Goal: Find specific page/section: Find specific page/section

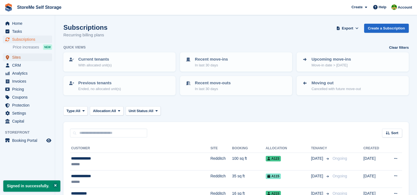
click at [23, 58] on span "Sites" at bounding box center [28, 58] width 33 height 8
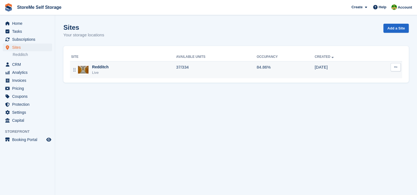
click at [133, 65] on div "Redditch Live" at bounding box center [123, 69] width 105 height 11
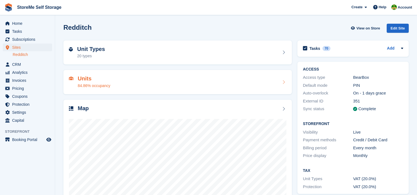
click at [83, 78] on h2 "Units" at bounding box center [94, 79] width 33 height 6
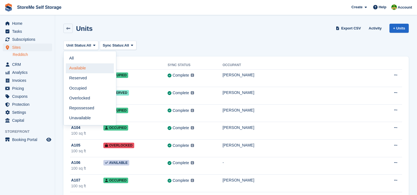
click at [82, 70] on link "Available" at bounding box center [90, 68] width 48 height 10
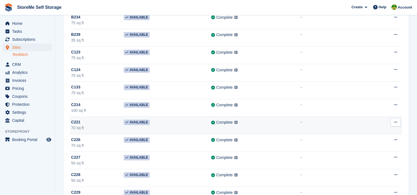
scroll to position [303, 0]
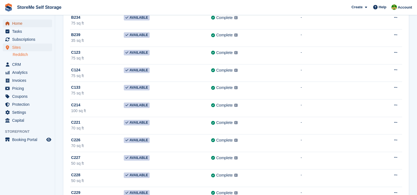
click at [16, 26] on span "Home" at bounding box center [28, 24] width 33 height 8
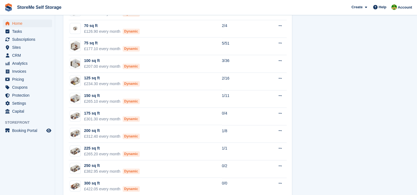
scroll to position [523, 0]
